Goal: Task Accomplishment & Management: Use online tool/utility

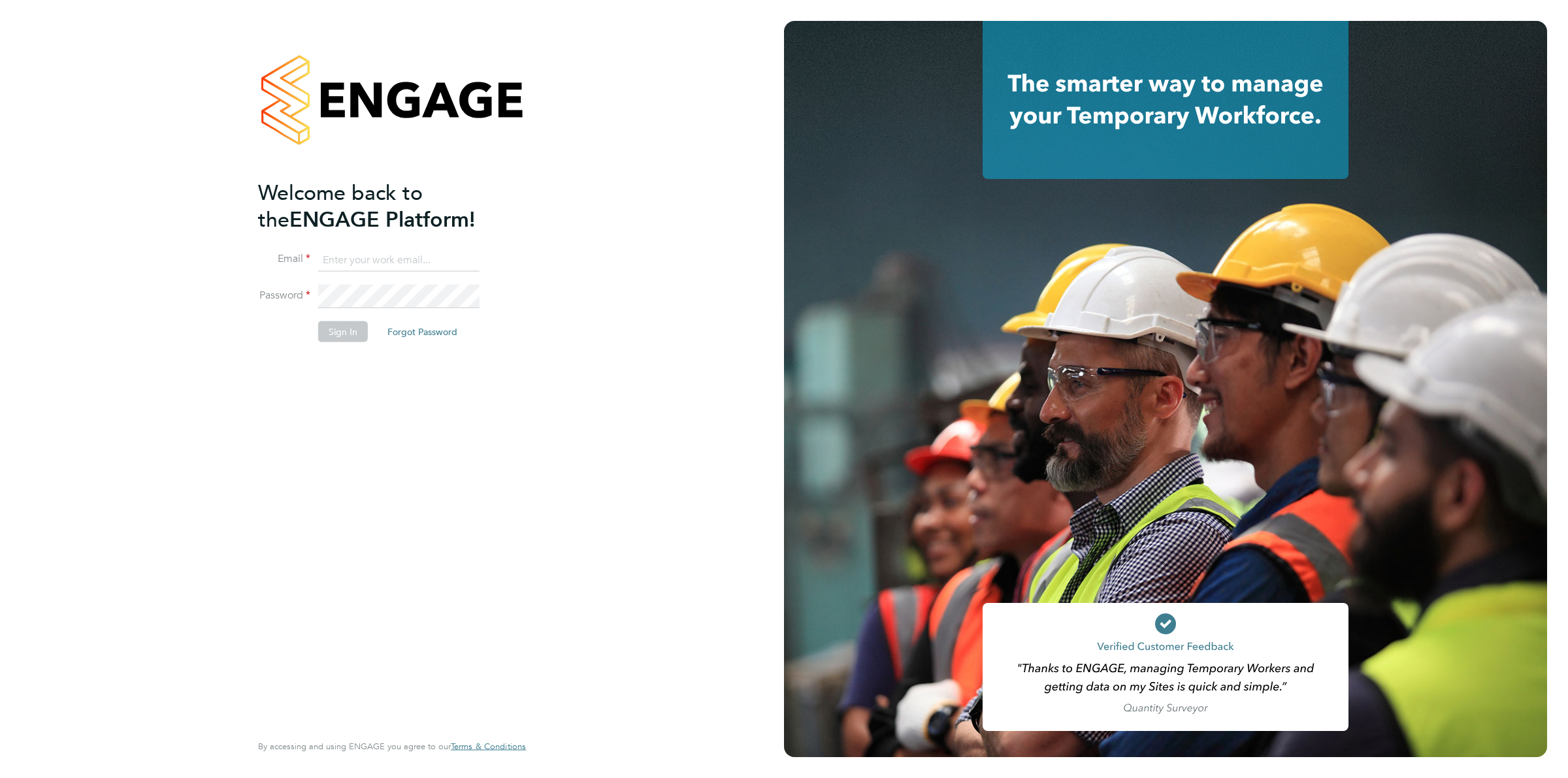
type input "[EMAIL_ADDRESS][PERSON_NAME][DOMAIN_NAME]"
click at [324, 337] on button "Sign In" at bounding box center [343, 331] width 50 height 21
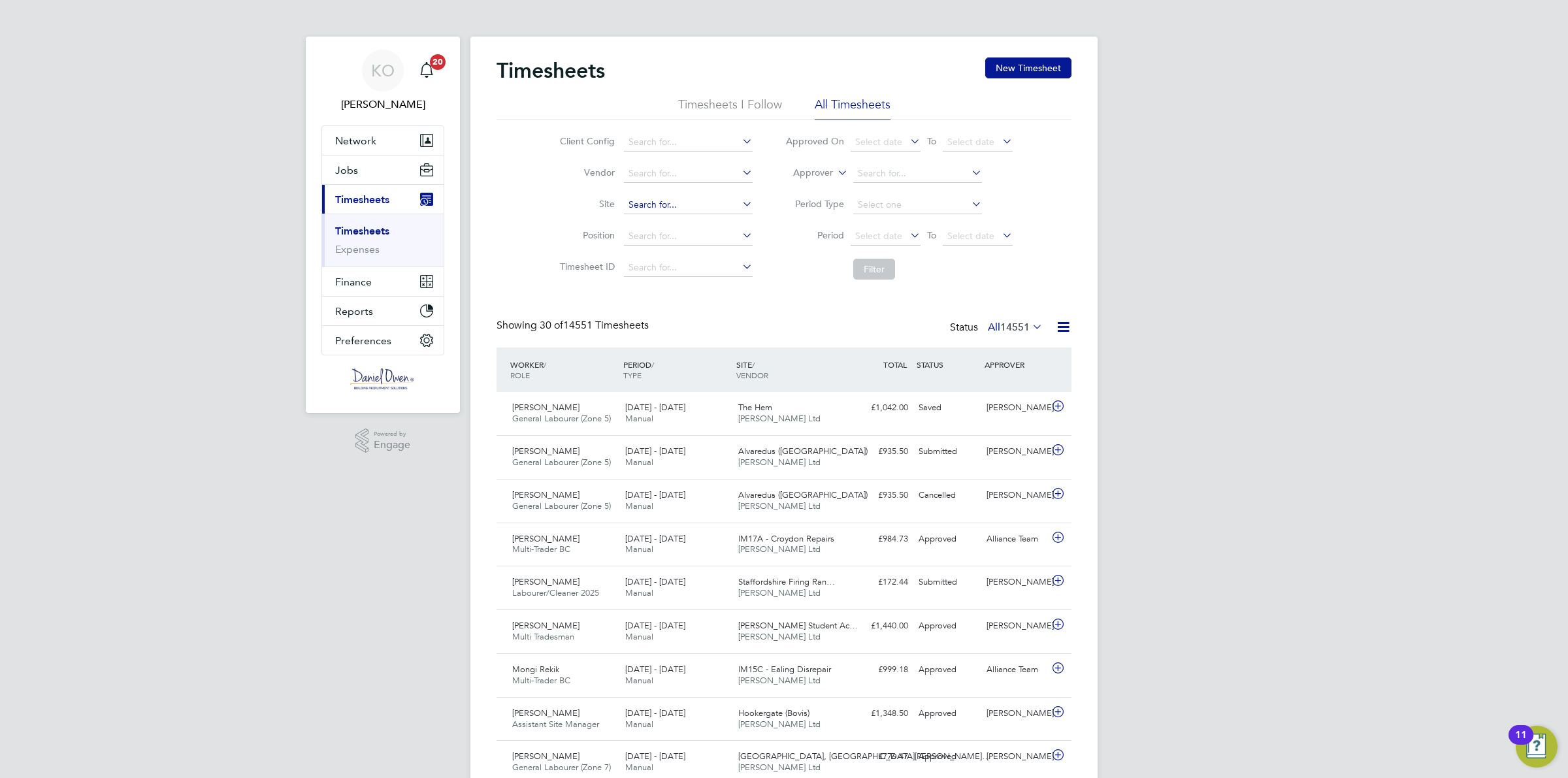
click at [667, 201] on input at bounding box center [688, 205] width 128 height 18
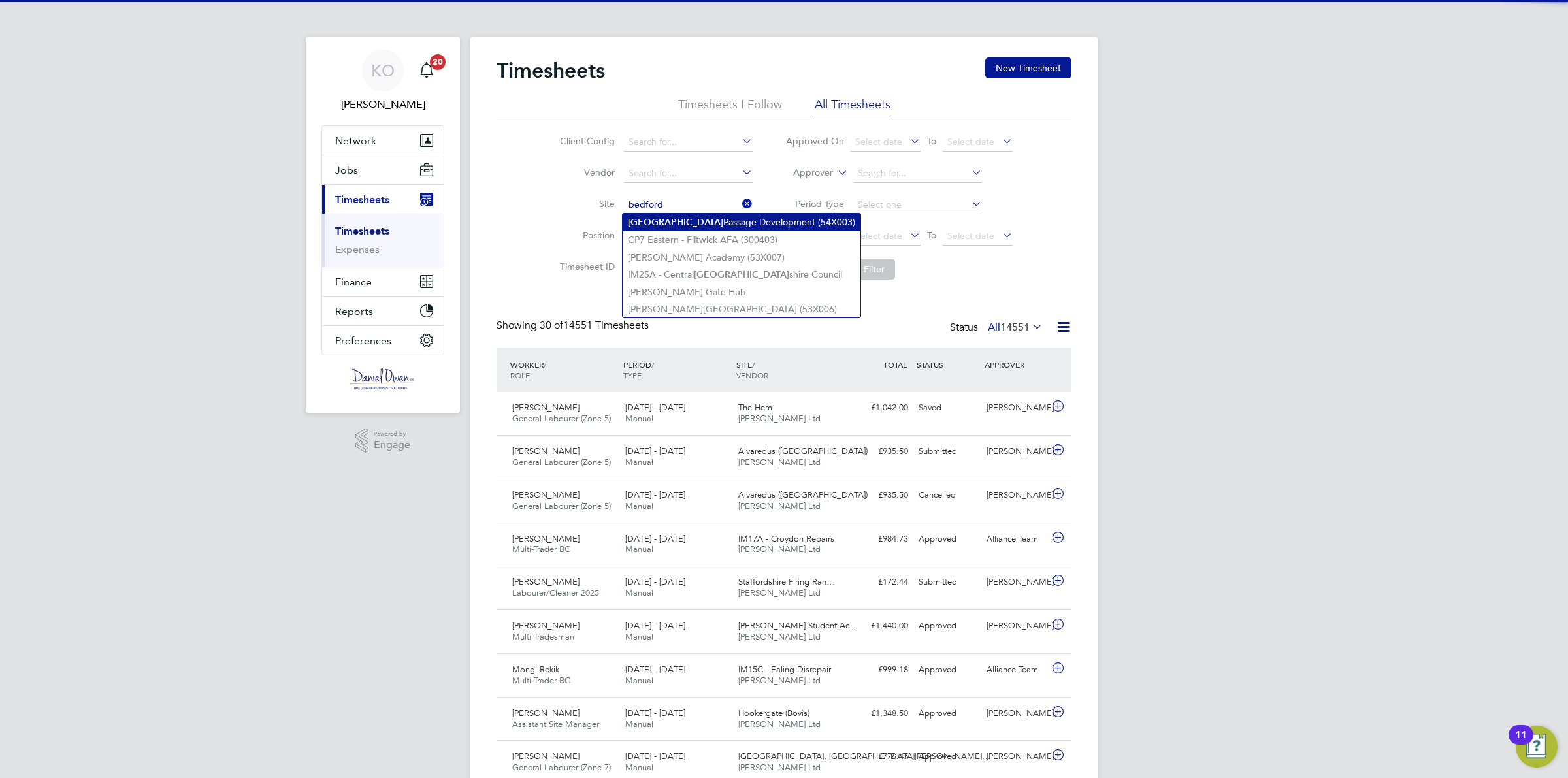
click at [668, 220] on li "Bedford Passage Development (54X003)" at bounding box center [741, 222] width 238 height 18
type input "Bedford Passage Development (54X003)"
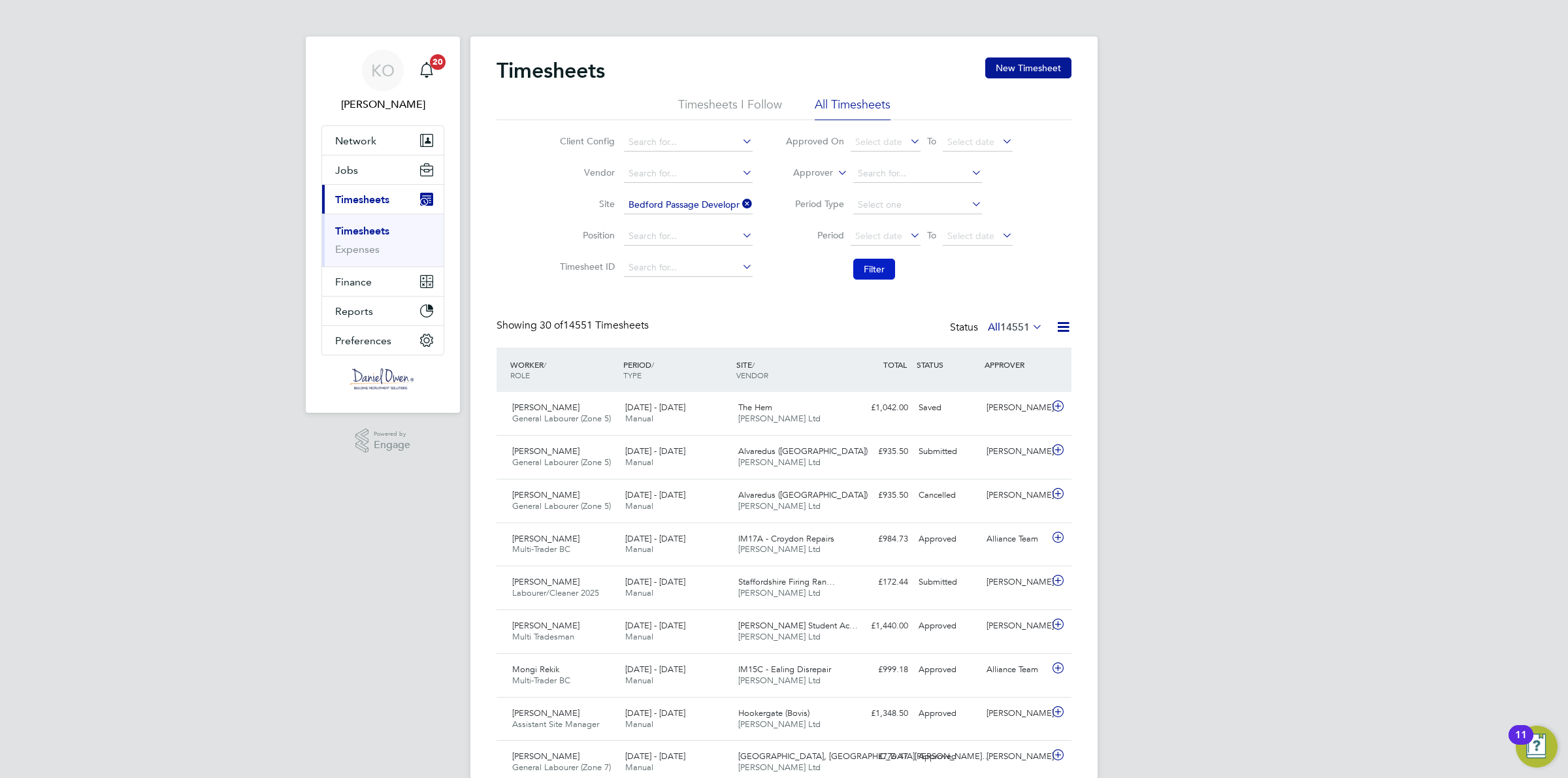
click at [889, 272] on button "Filter" at bounding box center [874, 269] width 42 height 21
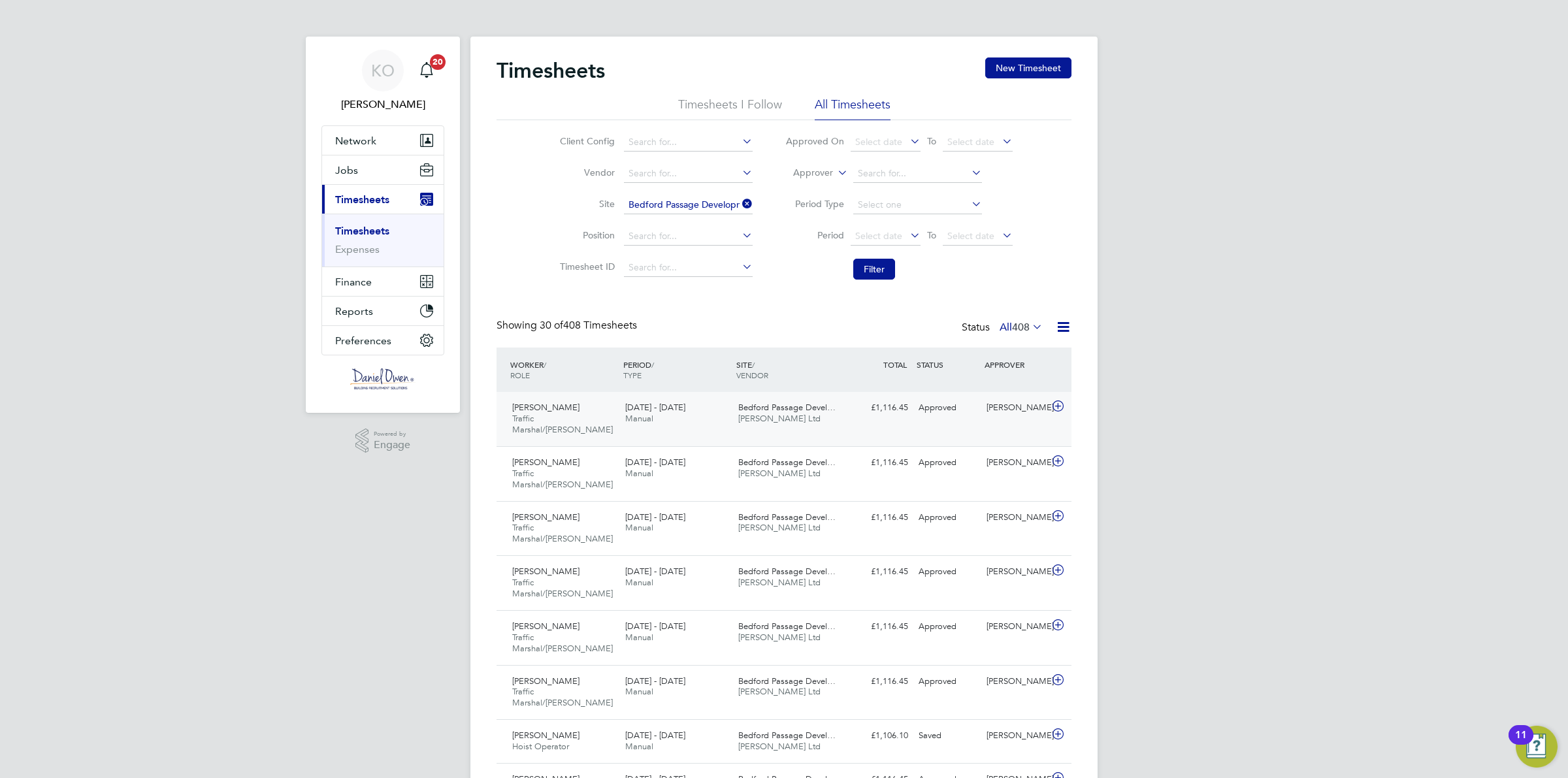
click at [769, 408] on span "Bedford Passage Devel…" at bounding box center [787, 407] width 98 height 11
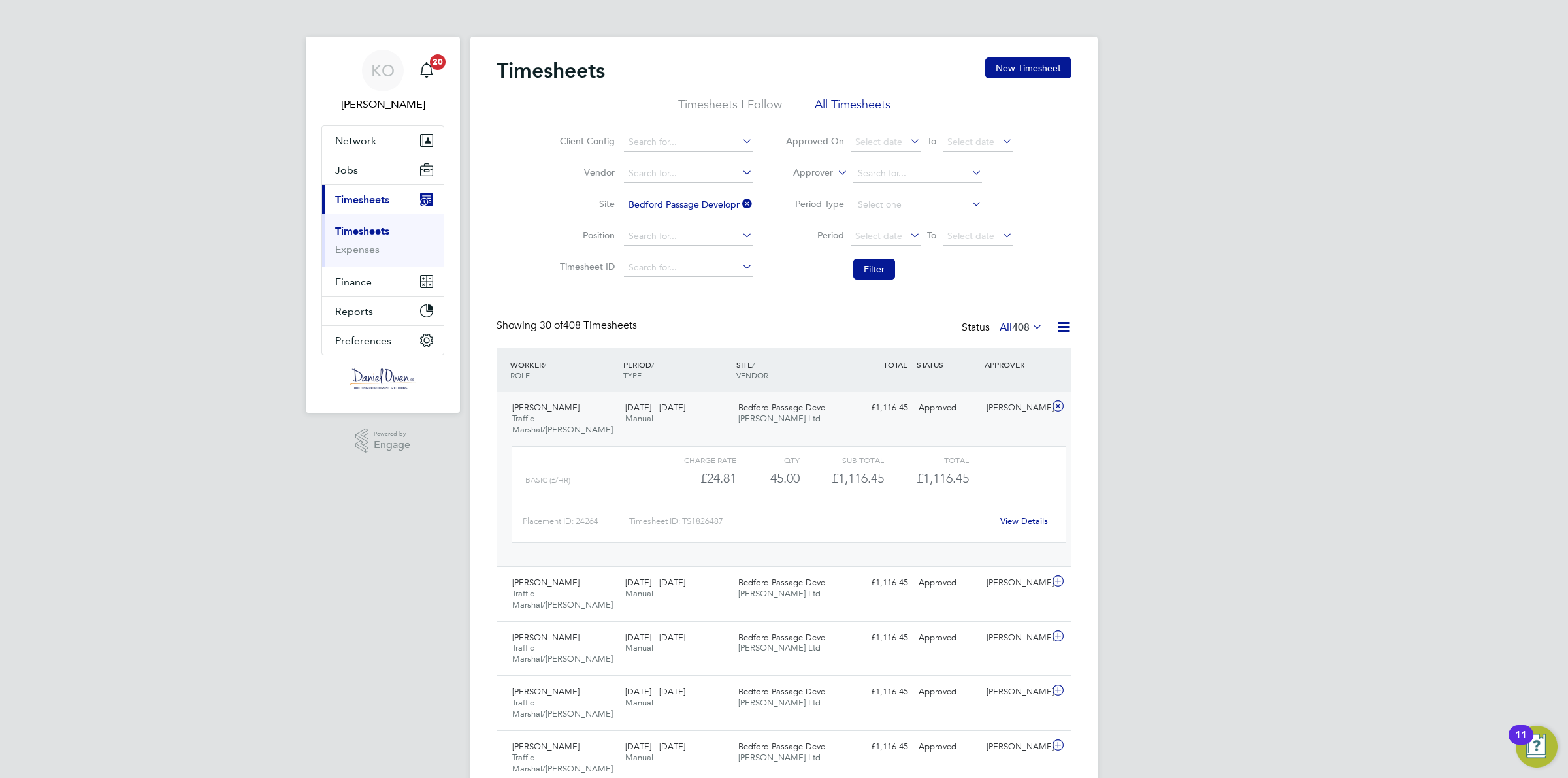
click at [1015, 511] on div "View Details" at bounding box center [1023, 521] width 64 height 21
click at [1011, 516] on link "View Details" at bounding box center [1025, 521] width 48 height 11
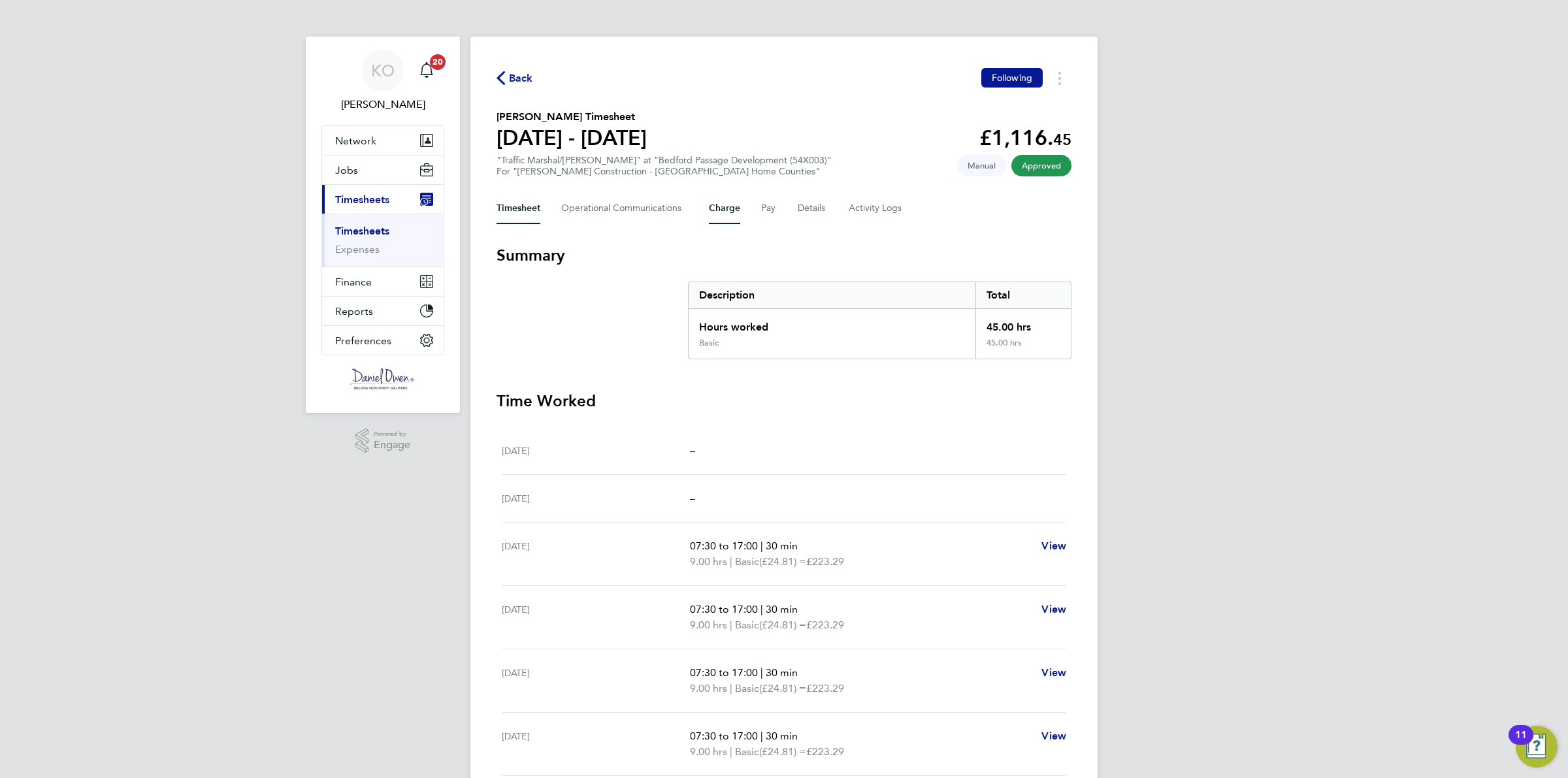
click at [717, 210] on button "Charge" at bounding box center [724, 208] width 32 height 32
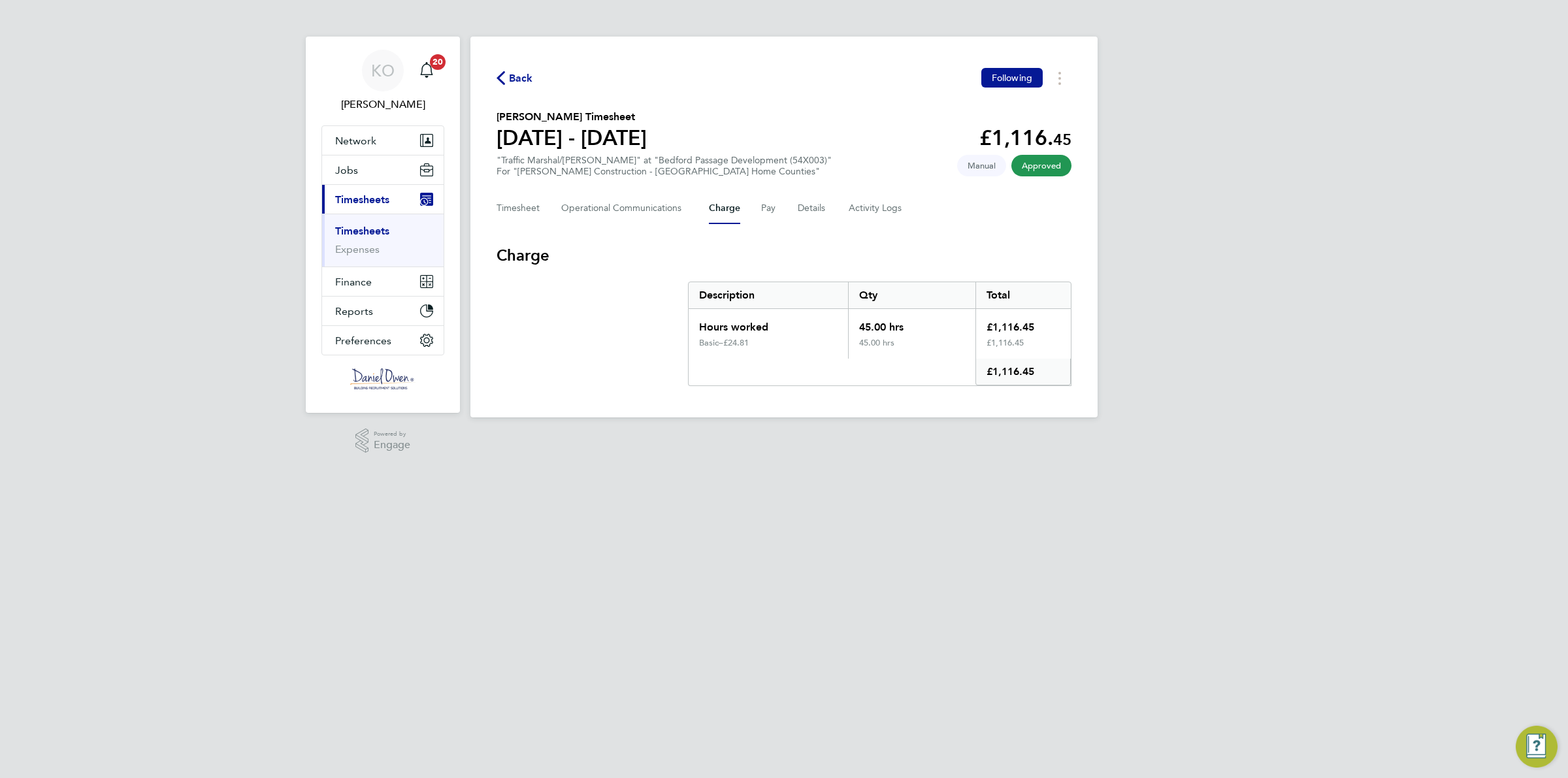
click at [756, 209] on div "Timesheet Operational Communications Charge Pay Details Activity Logs" at bounding box center [784, 208] width 575 height 32
click at [763, 208] on button "Pay" at bounding box center [769, 208] width 15 height 32
click at [709, 208] on button "Charge" at bounding box center [724, 208] width 32 height 32
drag, startPoint x: 769, startPoint y: 334, endPoint x: 713, endPoint y: 338, distance: 56.1
click at [713, 338] on div "Hours worked 45.00 hrs £1,116.45 Basic – £24.81 45.00 hrs £1,116.45 £1,116.45" at bounding box center [879, 347] width 384 height 77
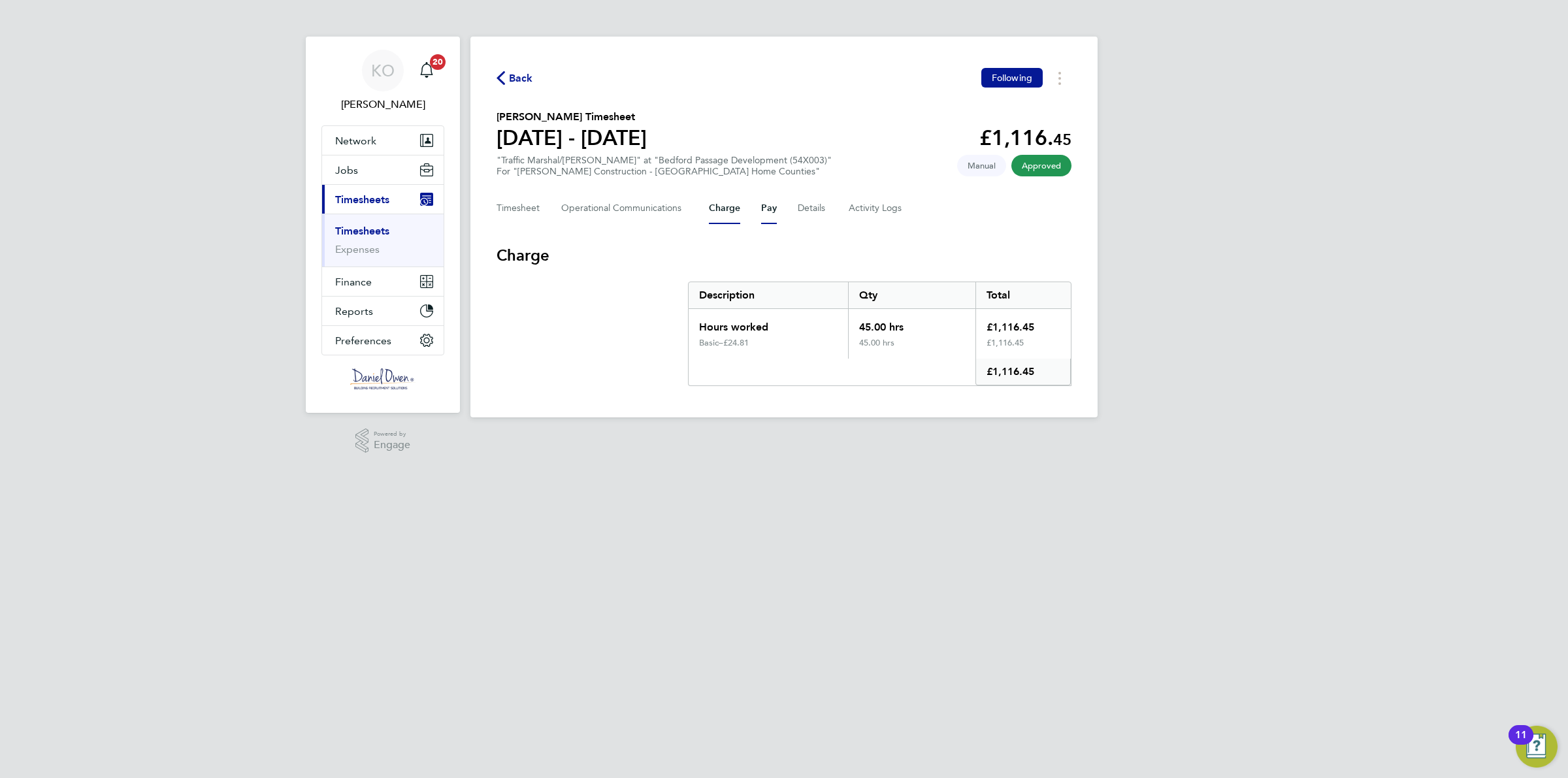
click at [762, 216] on button "Pay" at bounding box center [769, 208] width 15 height 32
click at [726, 220] on button "Charge" at bounding box center [724, 208] width 32 height 32
